Goal: Task Accomplishment & Management: Manage account settings

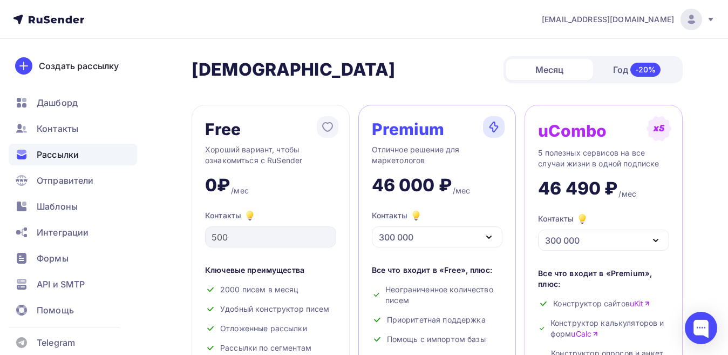
click at [69, 152] on span "Рассылки" at bounding box center [58, 154] width 42 height 13
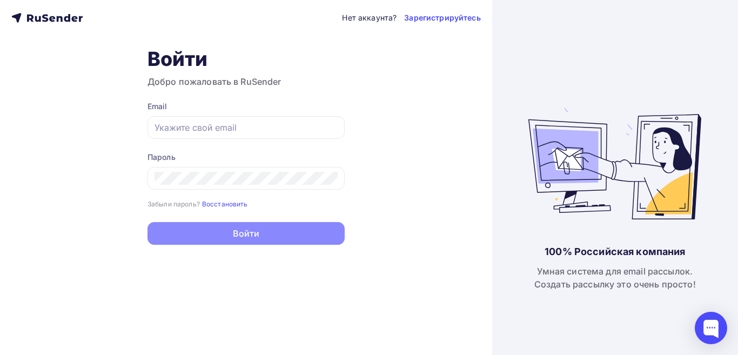
type input "[EMAIL_ADDRESS][DOMAIN_NAME]"
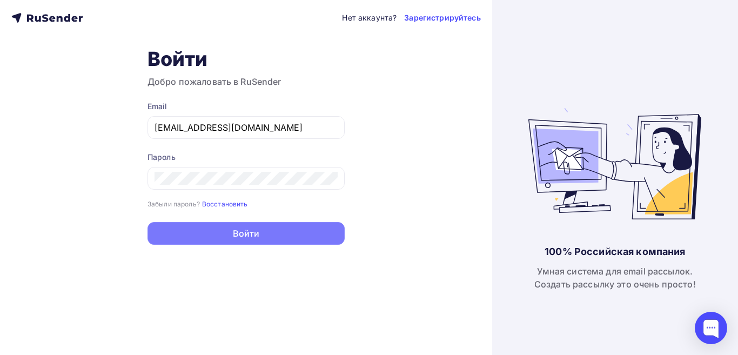
click at [257, 233] on button "Войти" at bounding box center [245, 233] width 197 height 23
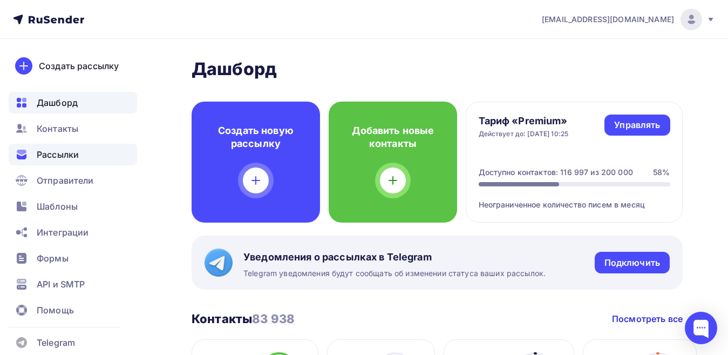
click at [62, 153] on span "Рассылки" at bounding box center [58, 154] width 42 height 13
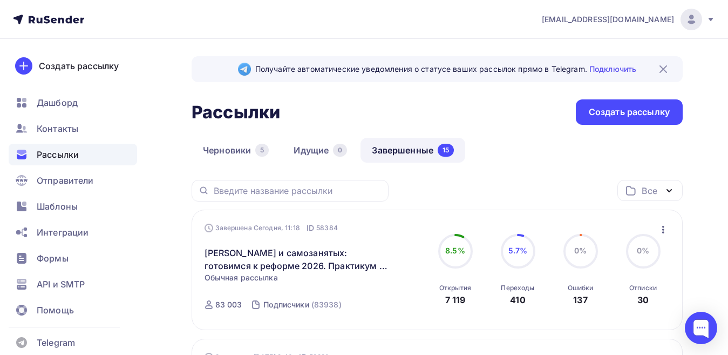
click at [385, 148] on link "Завершенные 15" at bounding box center [413, 150] width 105 height 25
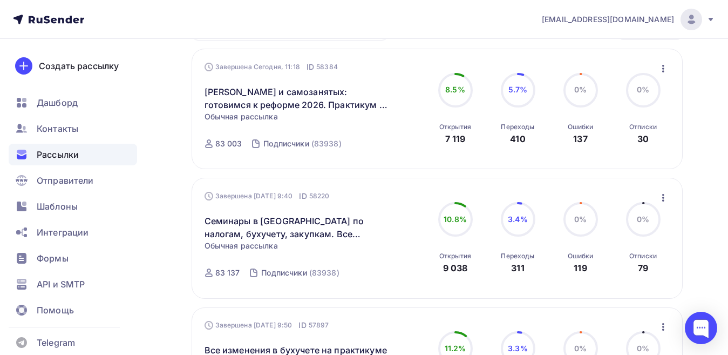
scroll to position [108, 0]
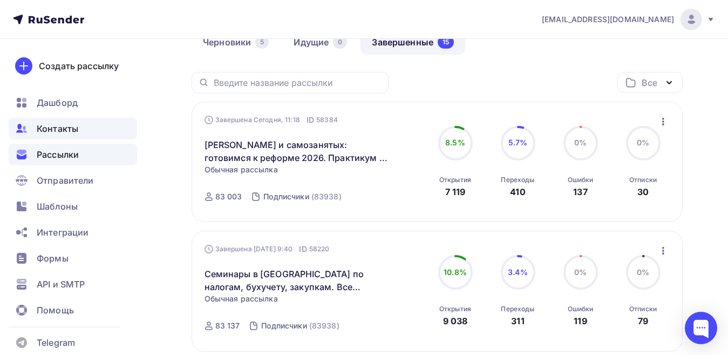
click at [64, 125] on span "Контакты" at bounding box center [58, 128] width 42 height 13
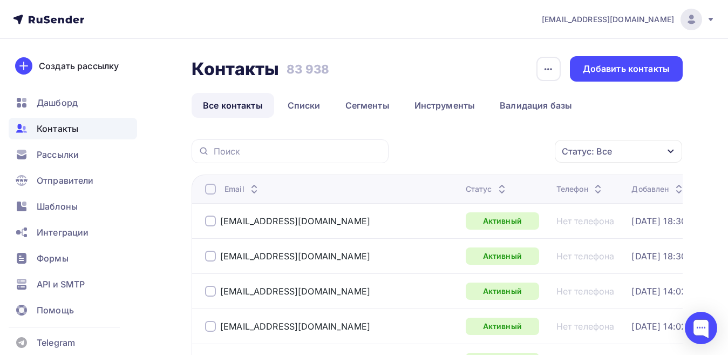
click at [662, 23] on span "[EMAIL_ADDRESS][DOMAIN_NAME]" at bounding box center [608, 19] width 132 height 11
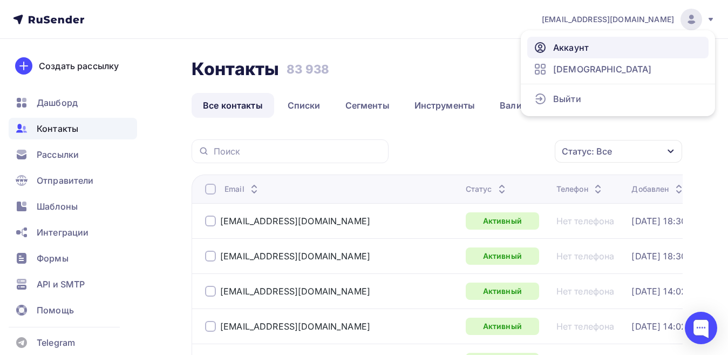
click at [592, 48] on link "Аккаунт" at bounding box center [618, 48] width 181 height 22
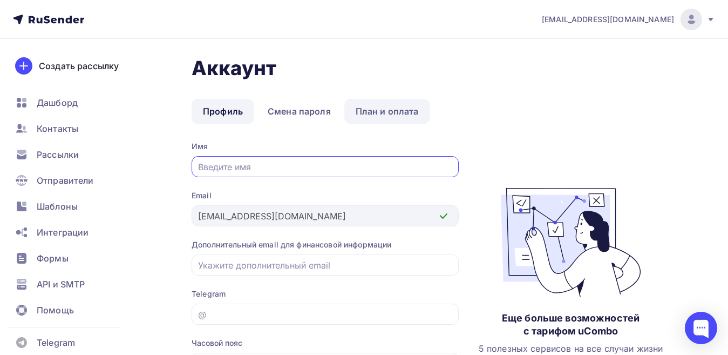
click at [388, 111] on link "План и оплата" at bounding box center [388, 111] width 86 height 25
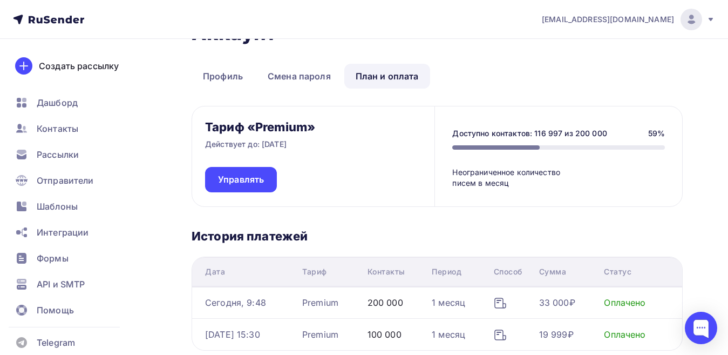
scroll to position [54, 0]
